Goal: Find specific page/section: Find specific page/section

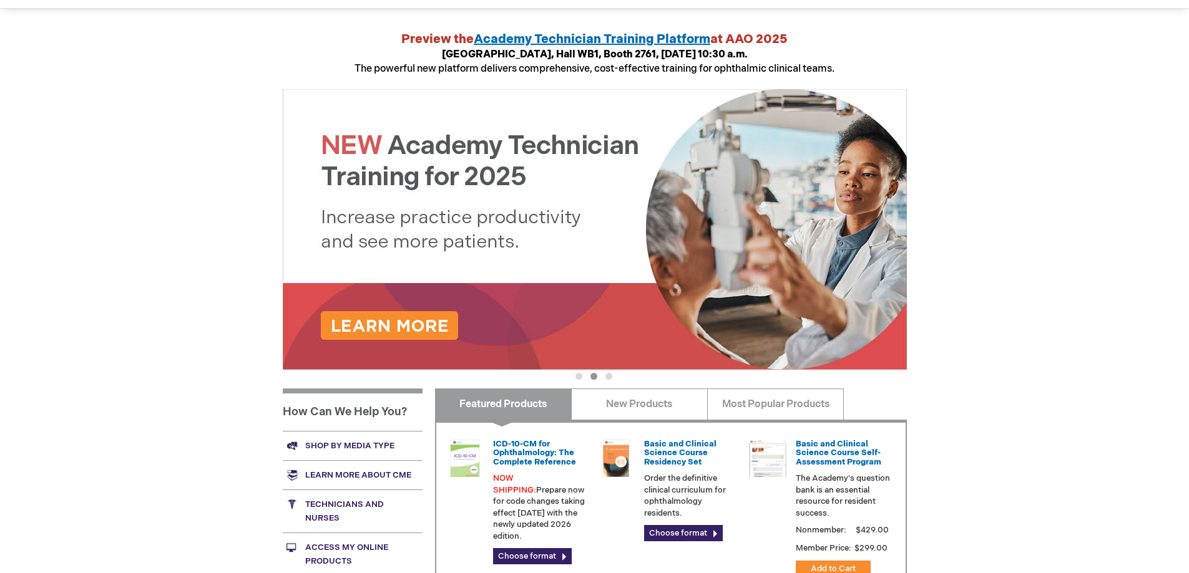
scroll to position [187, 0]
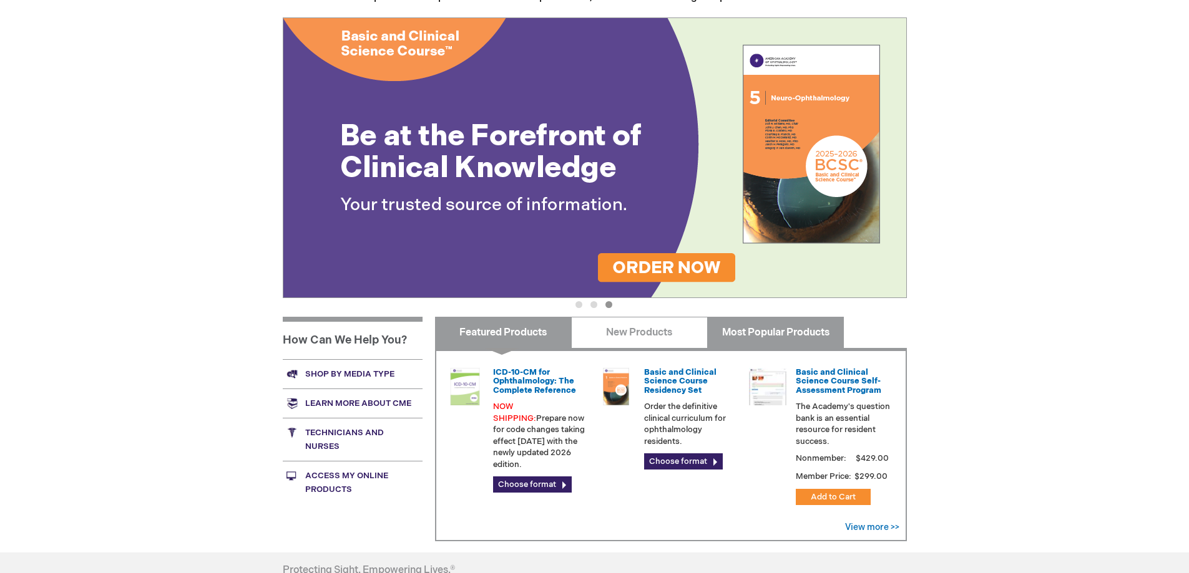
click at [739, 337] on link "Most Popular Products" at bounding box center [775, 332] width 137 height 31
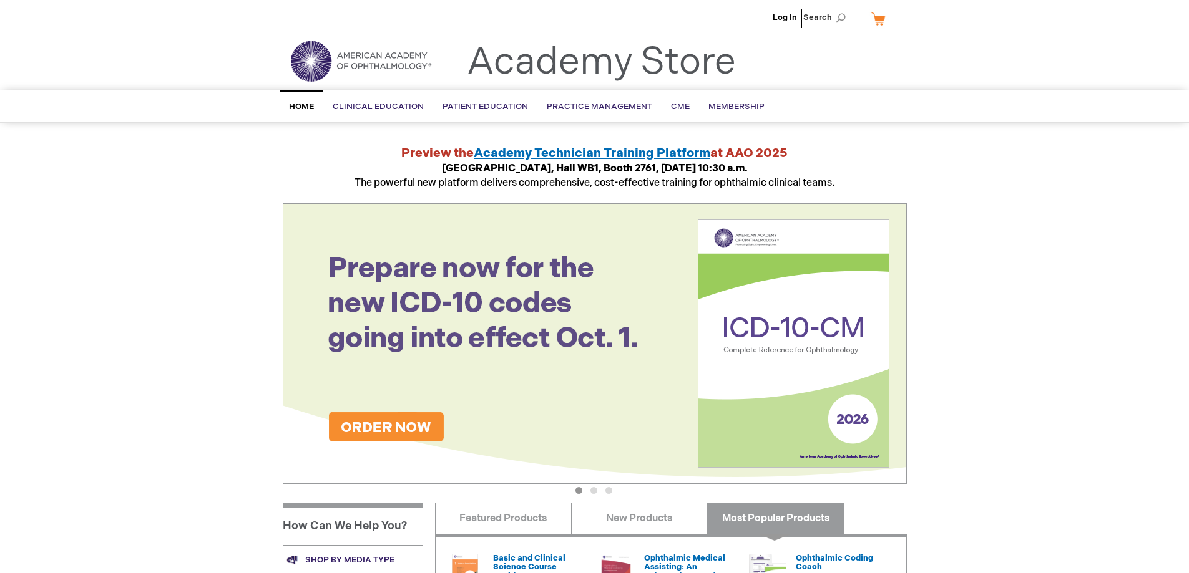
scroll to position [0, 0]
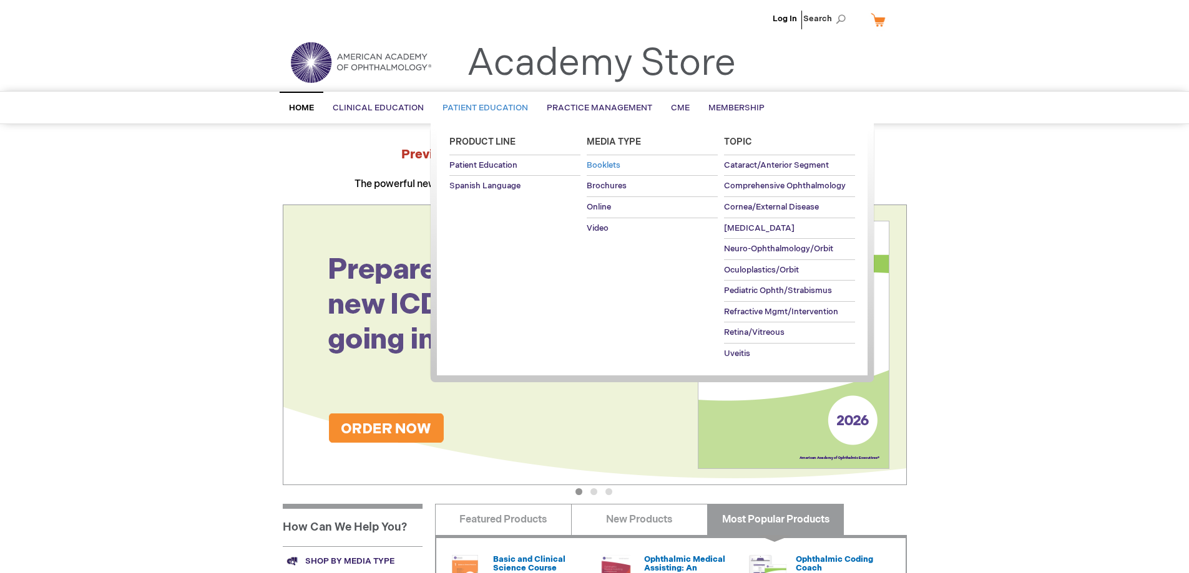
click at [599, 171] on link "Booklets" at bounding box center [652, 165] width 131 height 21
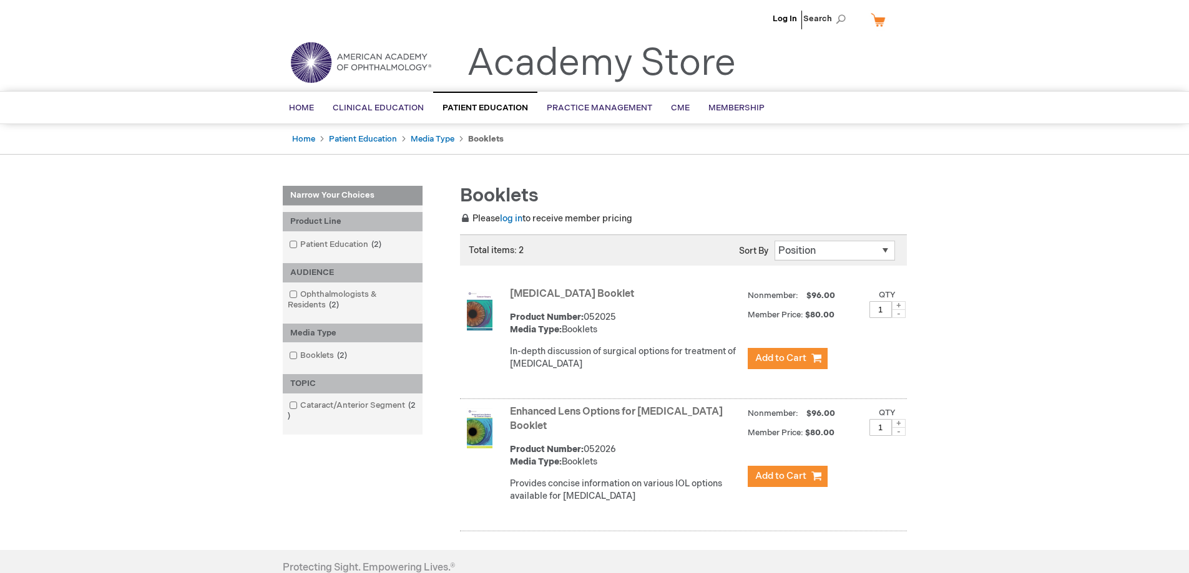
click at [932, 484] on div "Log In Search My Cart CLOSE RECENTLY ADDED ITEM(S) Close There are no items in …" at bounding box center [594, 374] width 1189 height 748
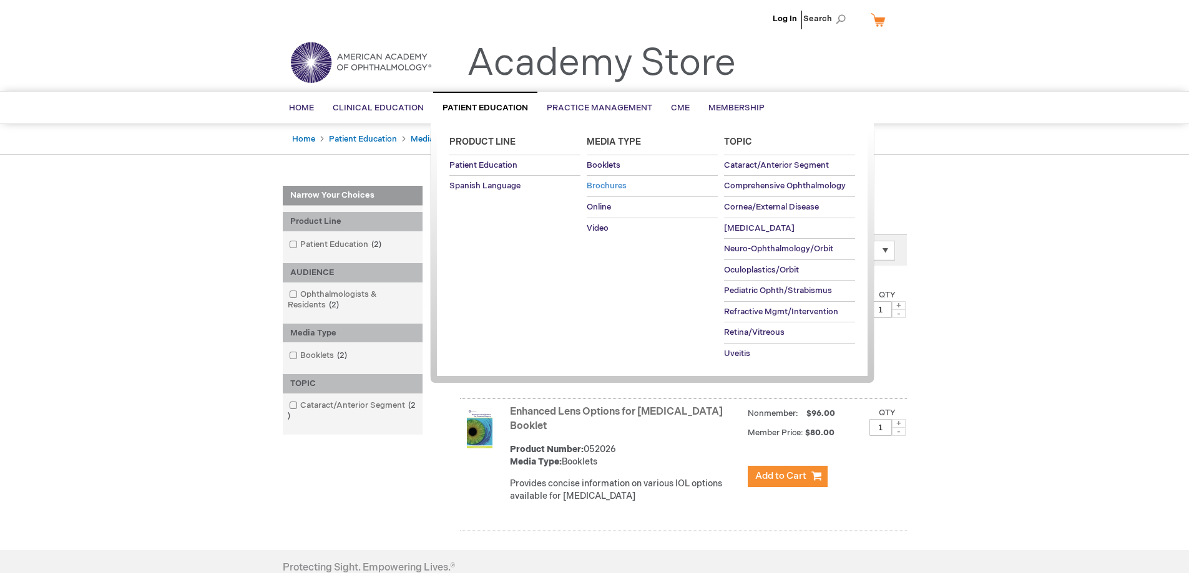
click at [605, 183] on span "Brochures" at bounding box center [607, 186] width 40 height 10
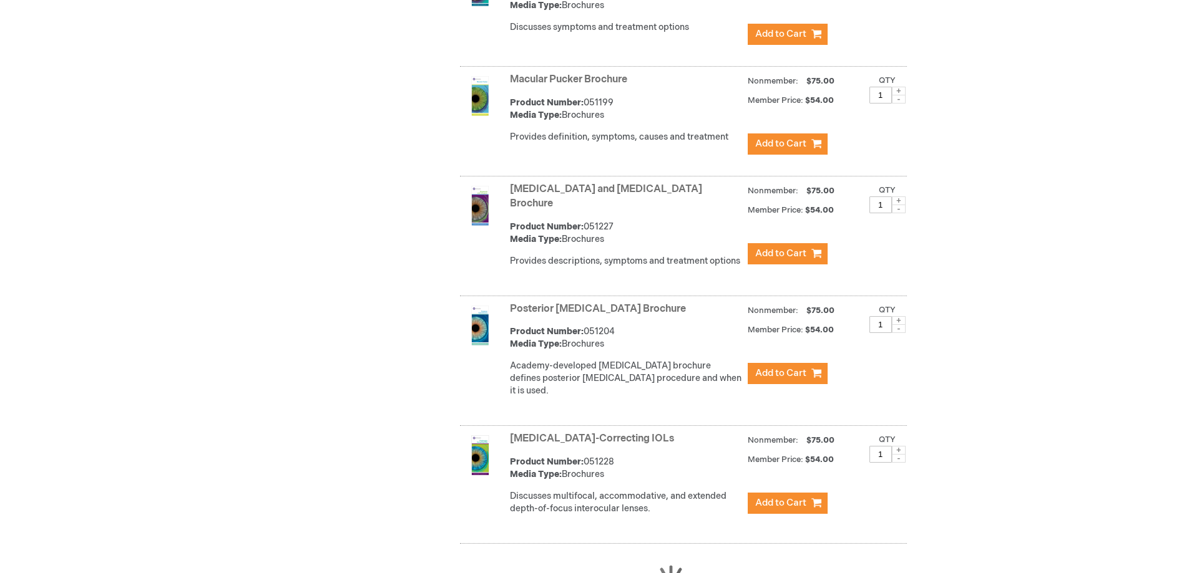
scroll to position [3369, 0]
